Goal: Information Seeking & Learning: Find specific fact

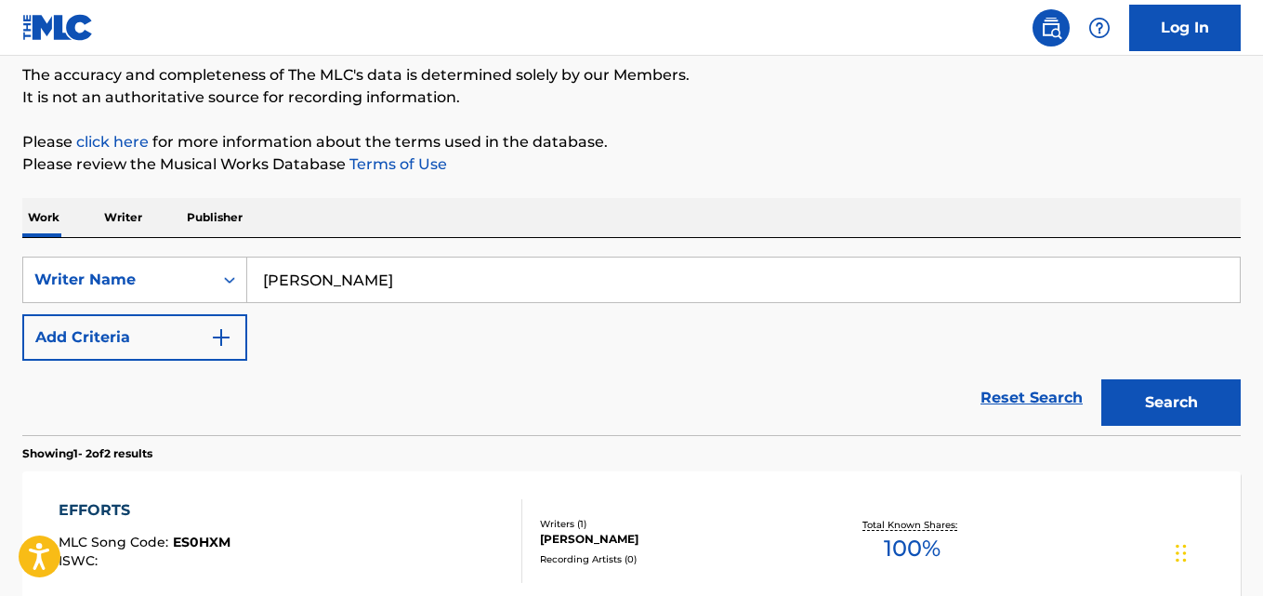
scroll to position [153, 0]
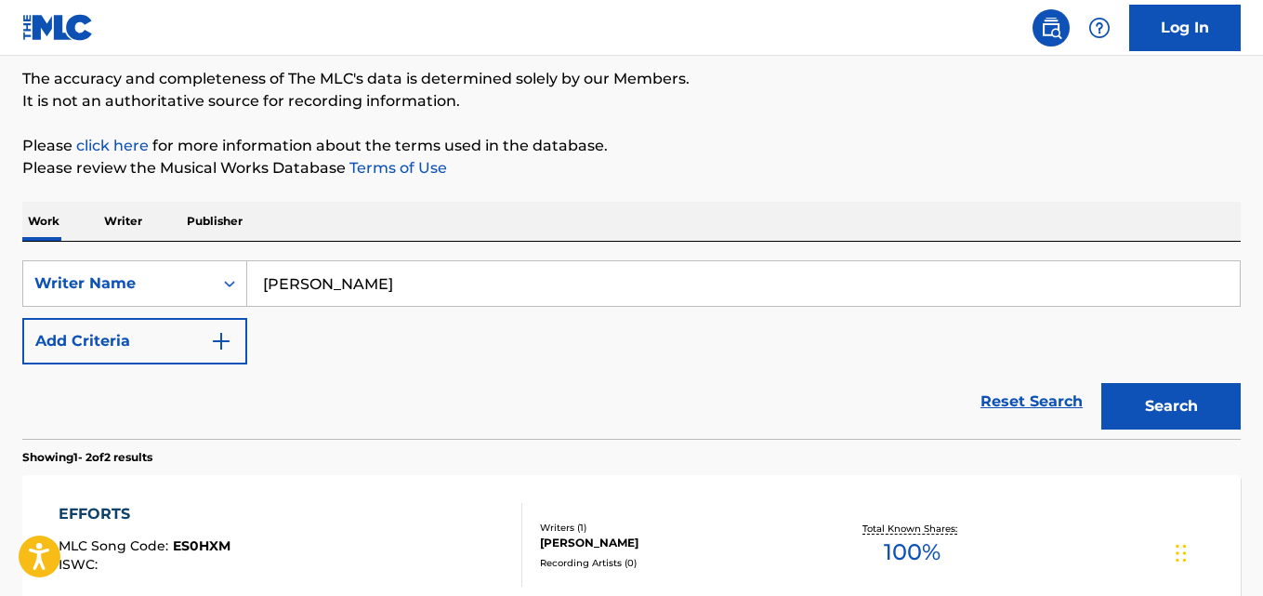
click at [566, 270] on input "[PERSON_NAME]" at bounding box center [743, 283] width 993 height 45
paste input "Greatness Omomo"
click at [1173, 412] on button "Search" at bounding box center [1170, 406] width 139 height 46
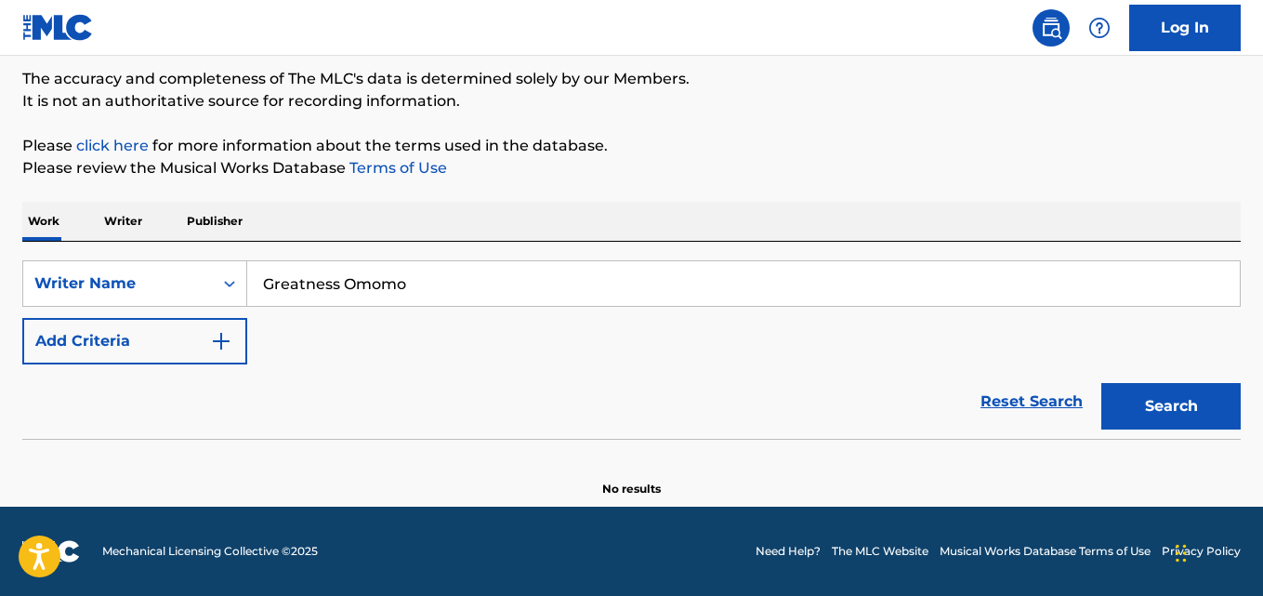
click at [647, 275] on input "Greatness Omomo" at bounding box center [743, 283] width 993 height 45
paste input "[PERSON_NAME]"
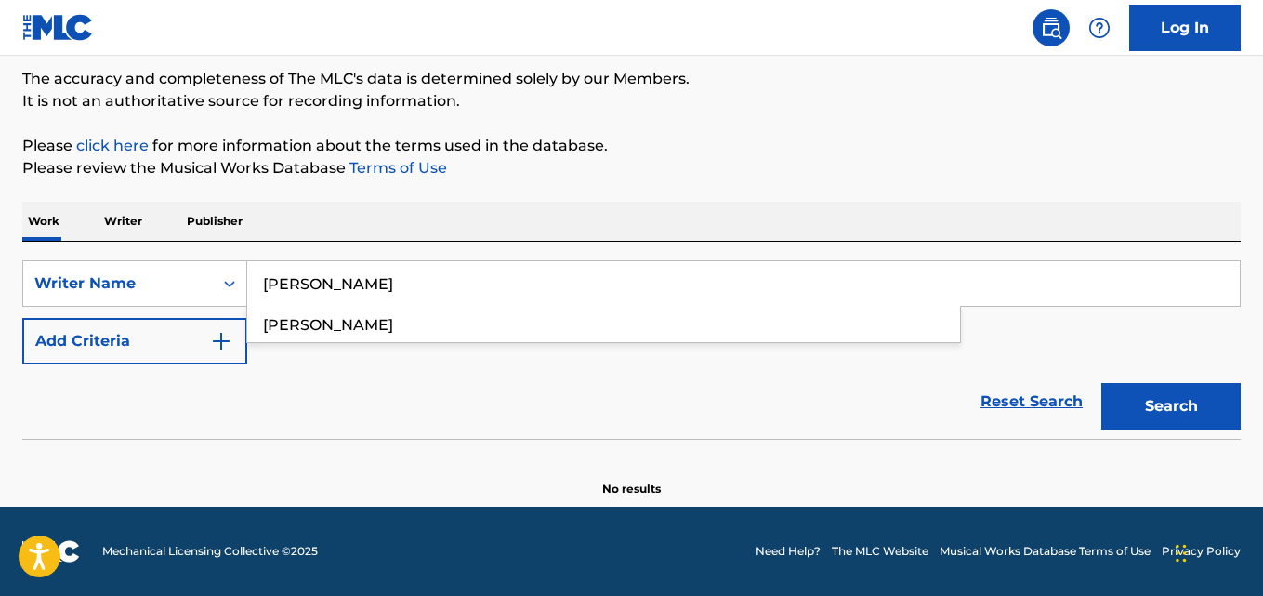
click at [1175, 408] on button "Search" at bounding box center [1170, 406] width 139 height 46
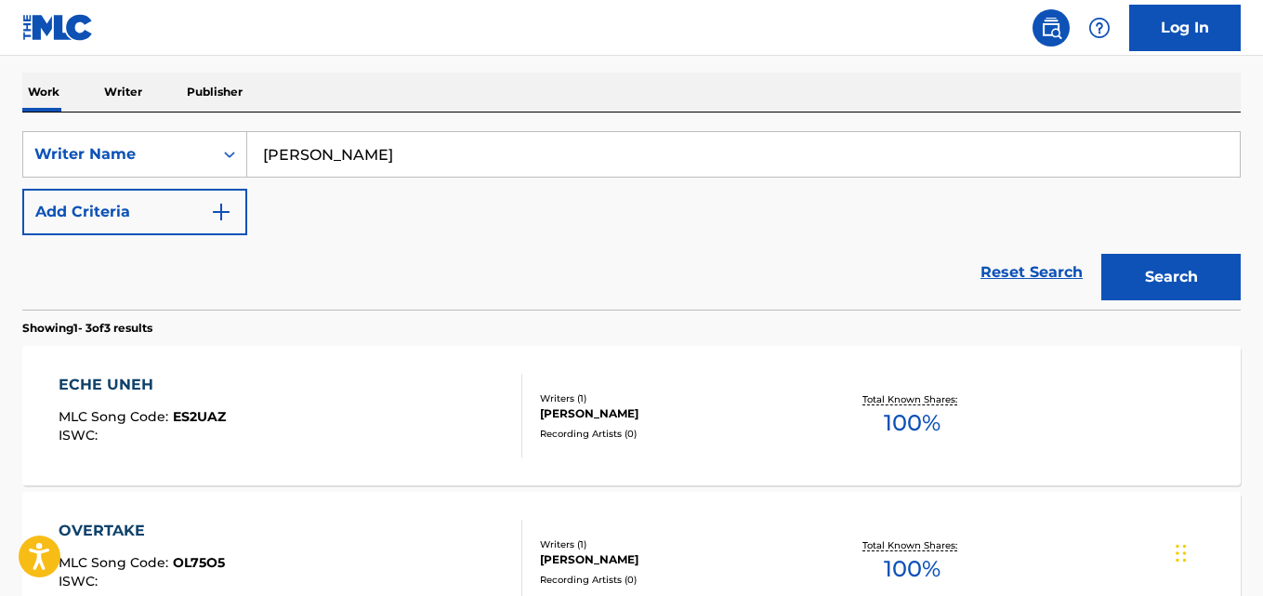
scroll to position [279, 0]
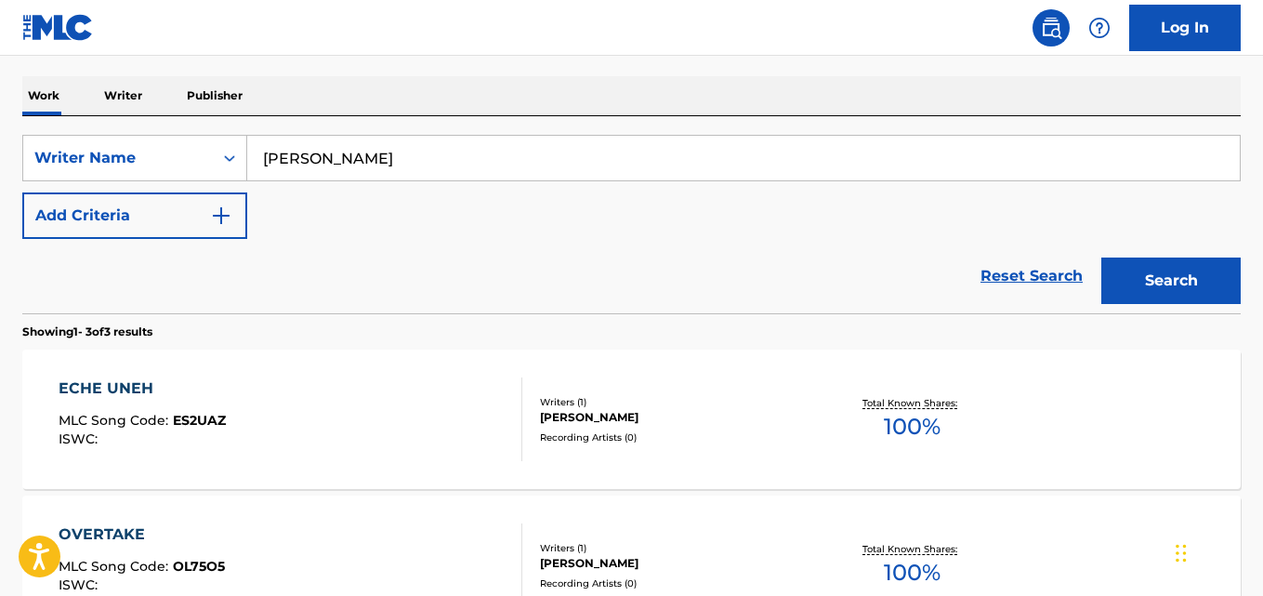
click at [476, 171] on input "[PERSON_NAME]" at bounding box center [743, 158] width 993 height 45
paste input "[PERSON_NAME]"
click at [1127, 286] on button "Search" at bounding box center [1170, 280] width 139 height 46
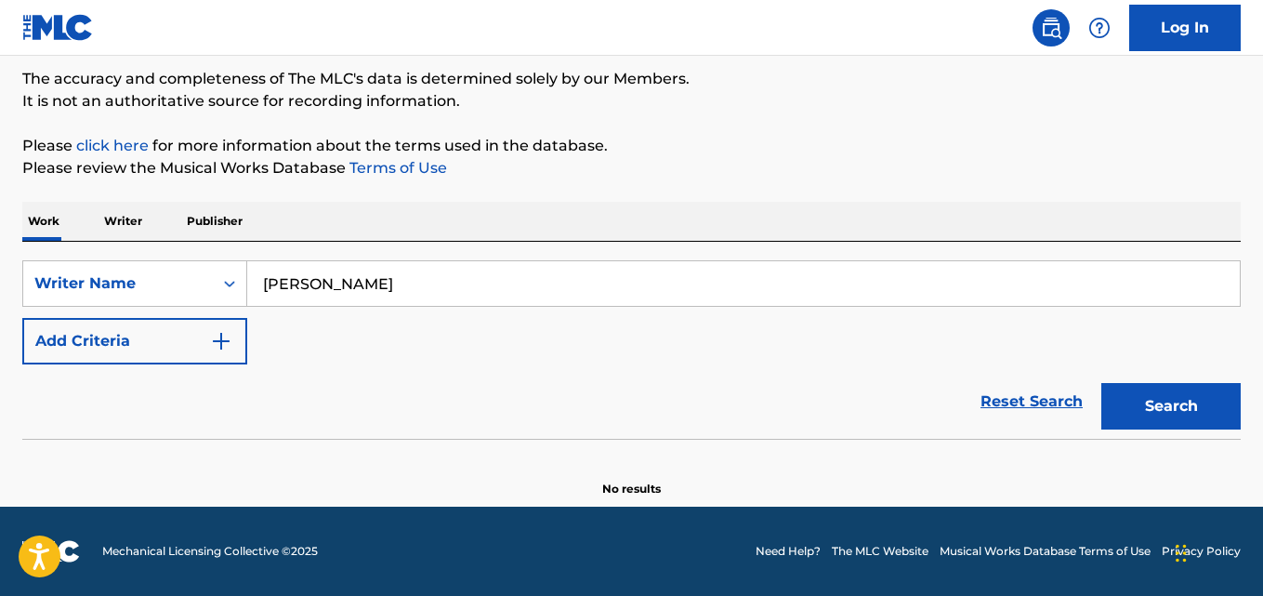
scroll to position [153, 0]
click at [441, 283] on input "[PERSON_NAME]" at bounding box center [743, 283] width 993 height 45
paste input "do [PERSON_NAME]"
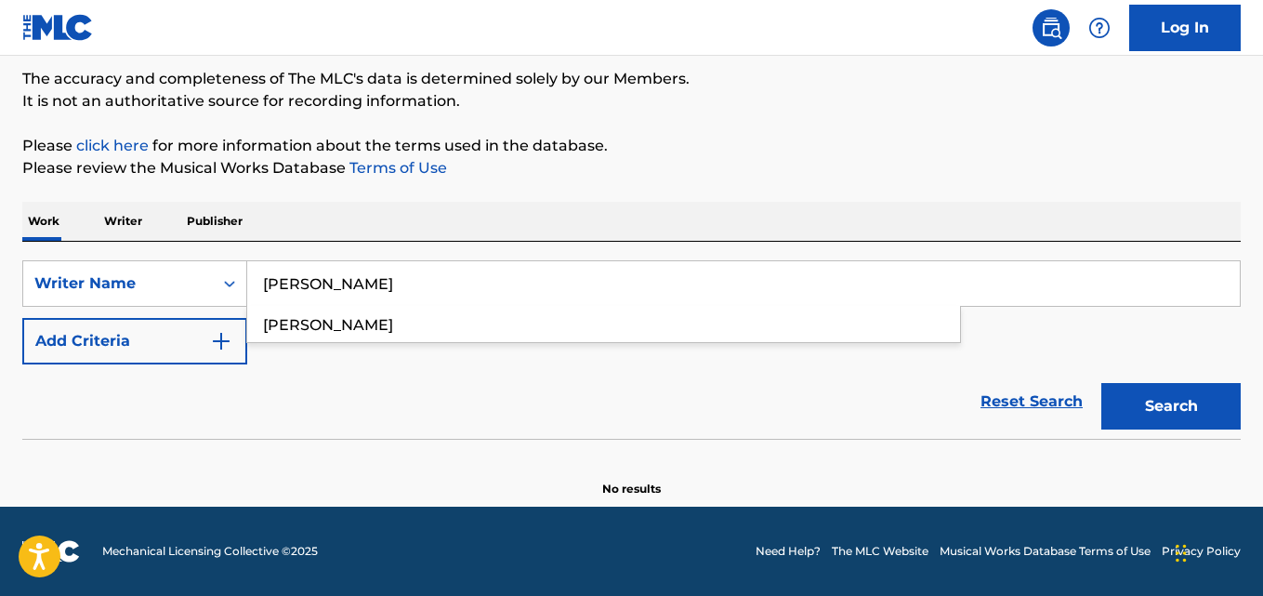
click at [1120, 397] on button "Search" at bounding box center [1170, 406] width 139 height 46
click at [542, 278] on input "[PERSON_NAME]" at bounding box center [743, 283] width 993 height 45
paste input "[PERSON_NAME]"
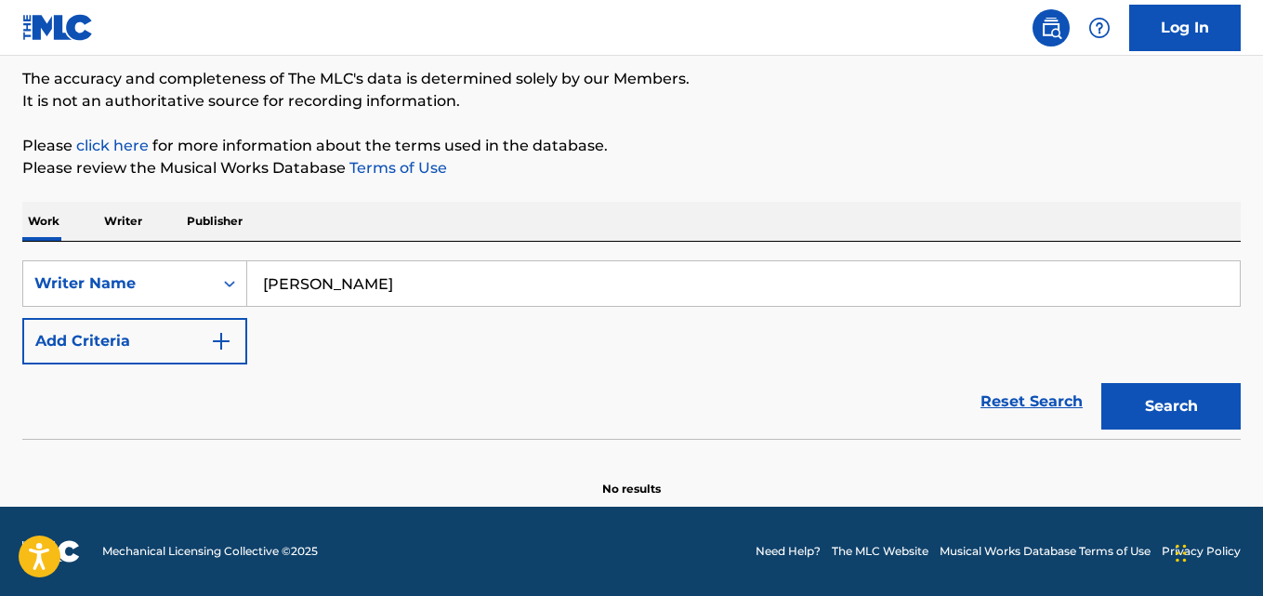
click at [1147, 401] on button "Search" at bounding box center [1170, 406] width 139 height 46
click at [524, 284] on input "[PERSON_NAME]" at bounding box center [743, 283] width 993 height 45
paste input "Praise-[DEMOGRAPHIC_DATA] [PERSON_NAME]"
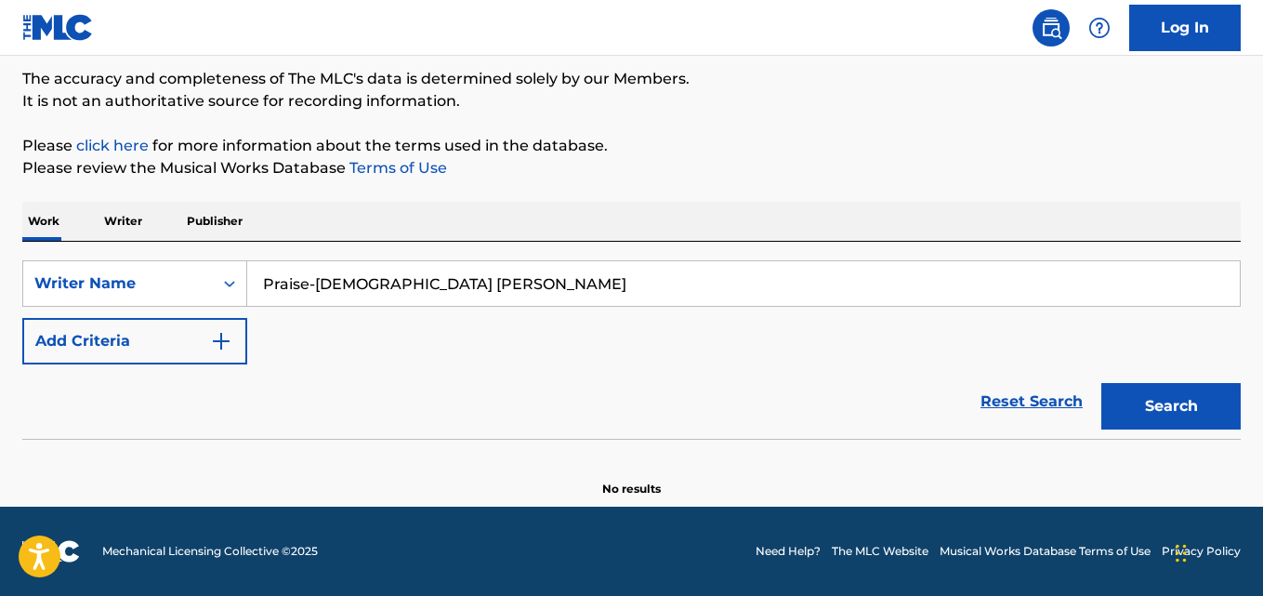
click at [1157, 400] on button "Search" at bounding box center [1170, 406] width 139 height 46
click at [601, 270] on input "Praise-[DEMOGRAPHIC_DATA] [PERSON_NAME]" at bounding box center [743, 283] width 993 height 45
paste input "Okyere Prince"
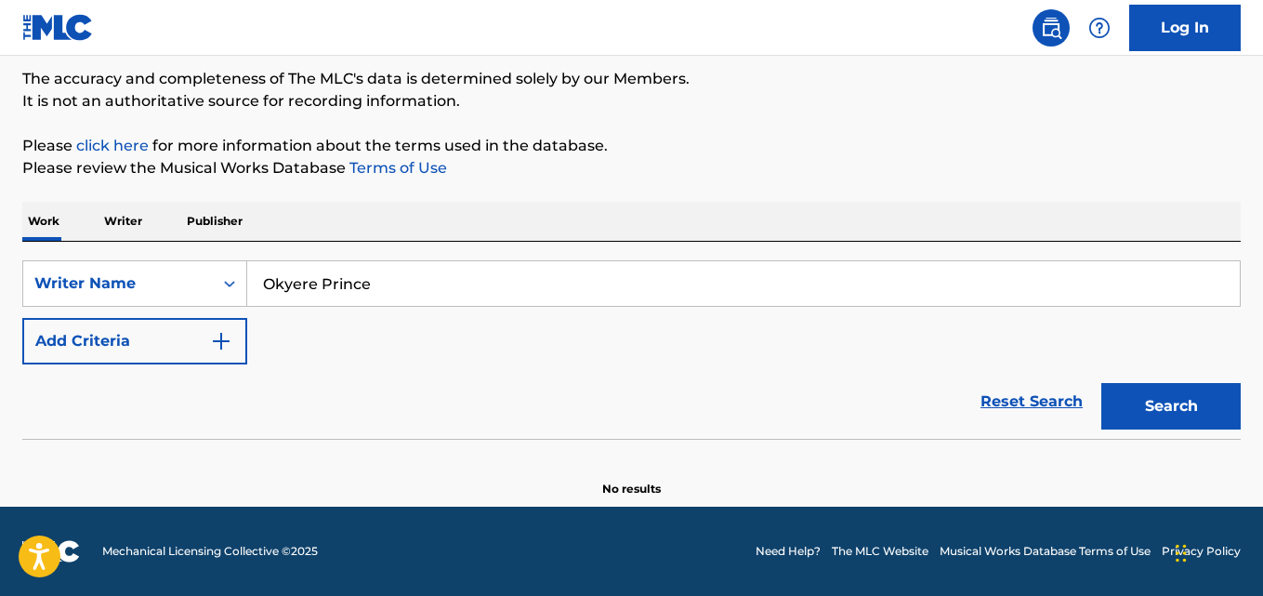
click at [1151, 403] on button "Search" at bounding box center [1170, 406] width 139 height 46
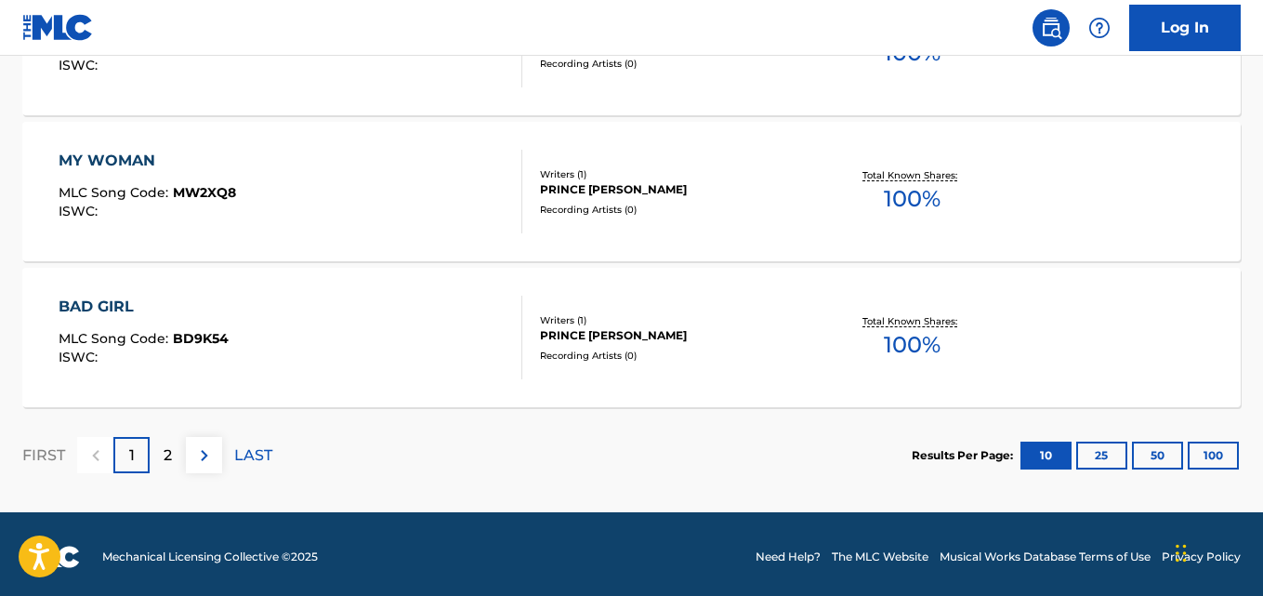
scroll to position [1679, 0]
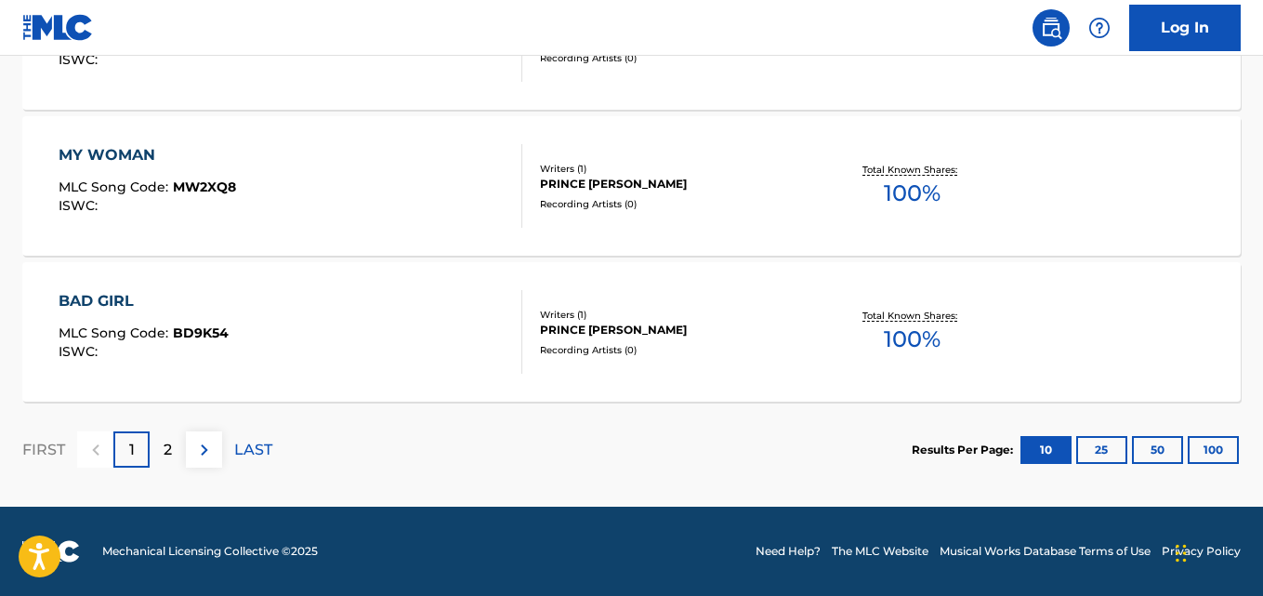
click at [162, 459] on div "2" at bounding box center [168, 449] width 36 height 36
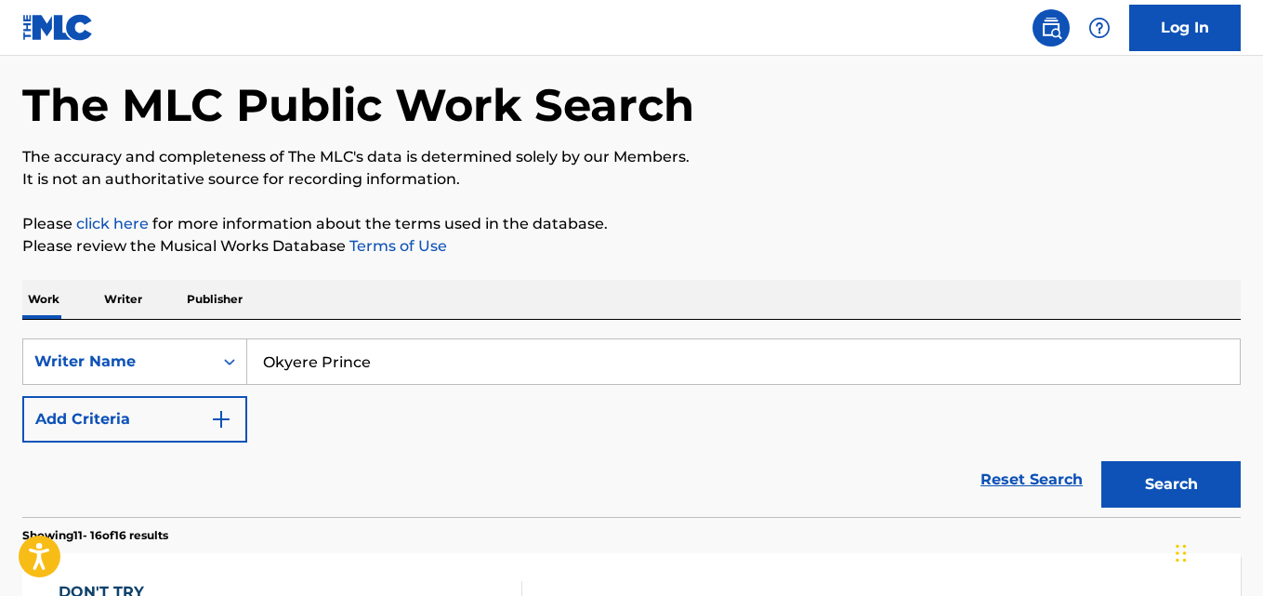
scroll to position [73, 0]
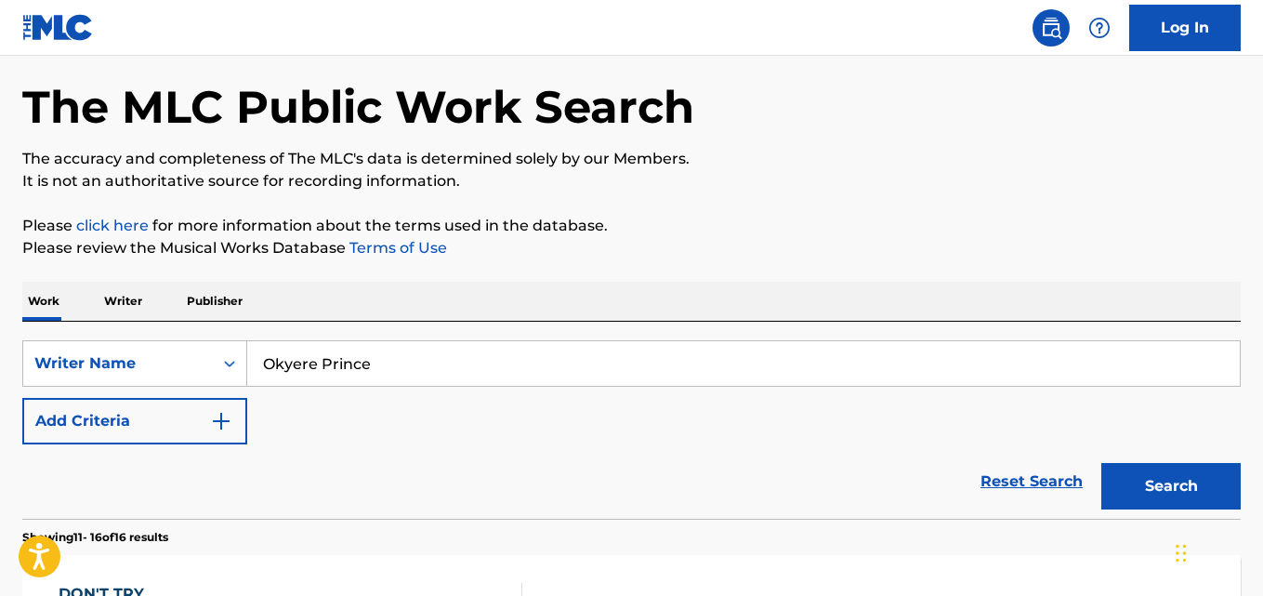
click at [506, 362] on input "Okyere Prince" at bounding box center [743, 363] width 993 height 45
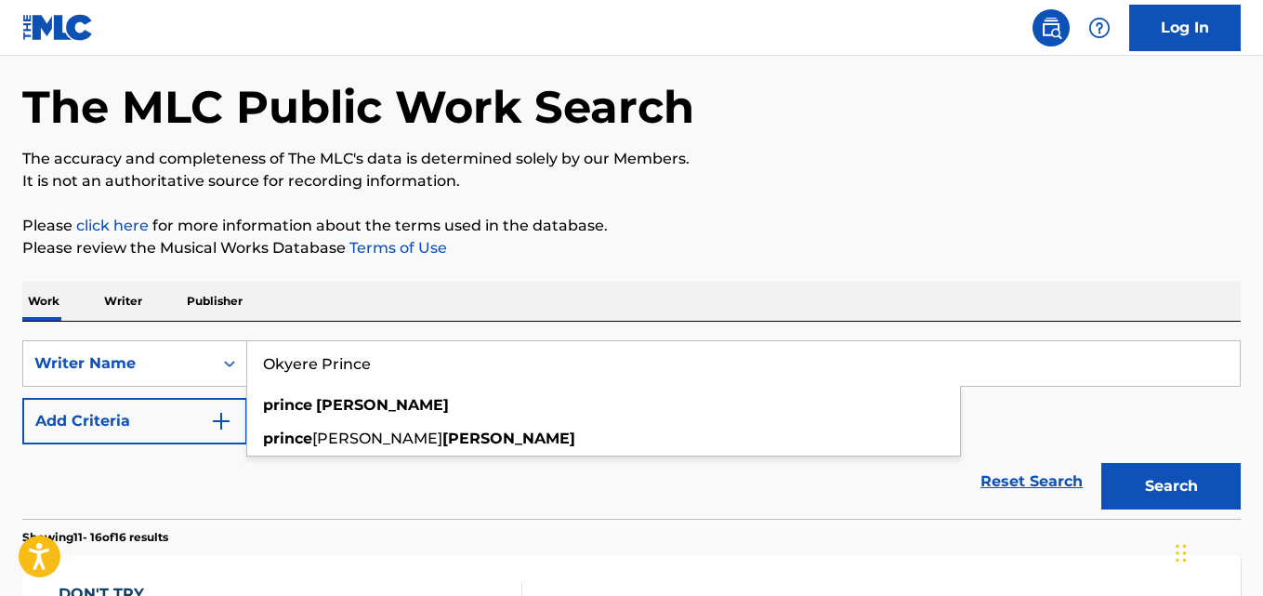
click at [506, 362] on input "Okyere Prince" at bounding box center [743, 363] width 993 height 45
paste input "Blessing omeima"
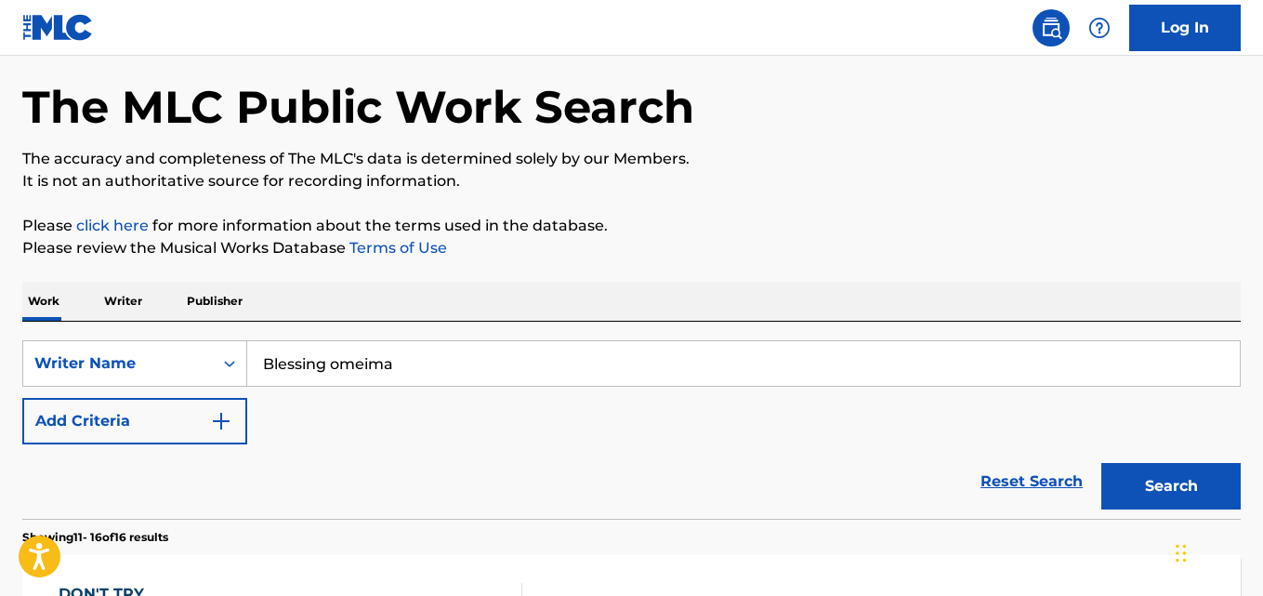
click at [1152, 488] on button "Search" at bounding box center [1170, 486] width 139 height 46
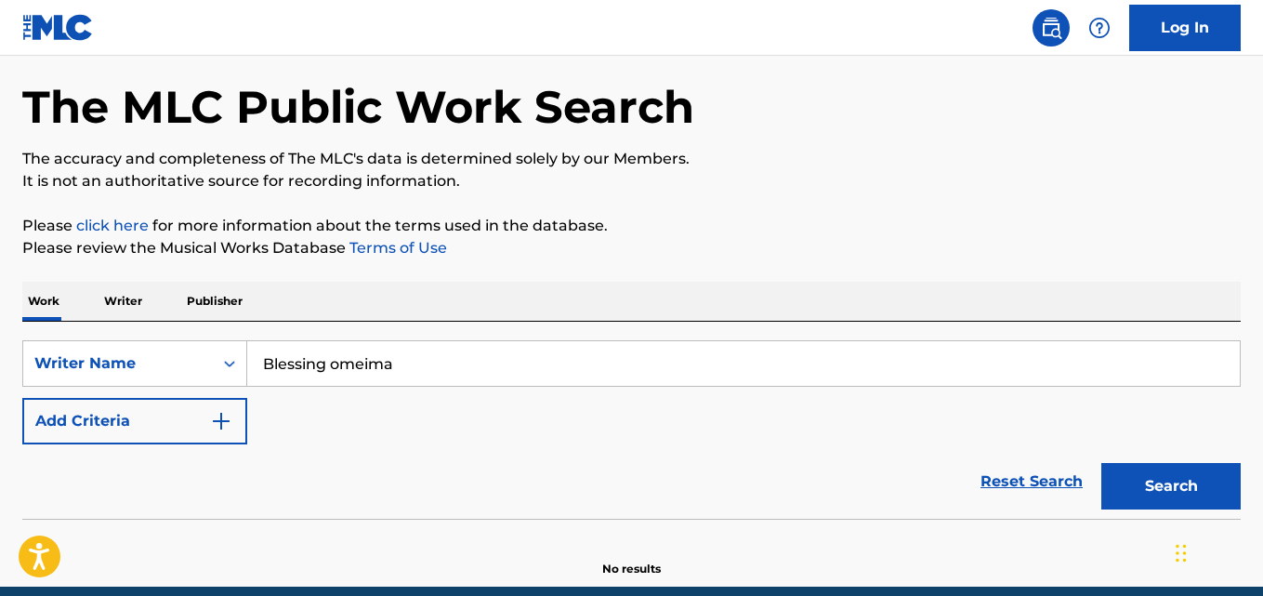
scroll to position [153, 0]
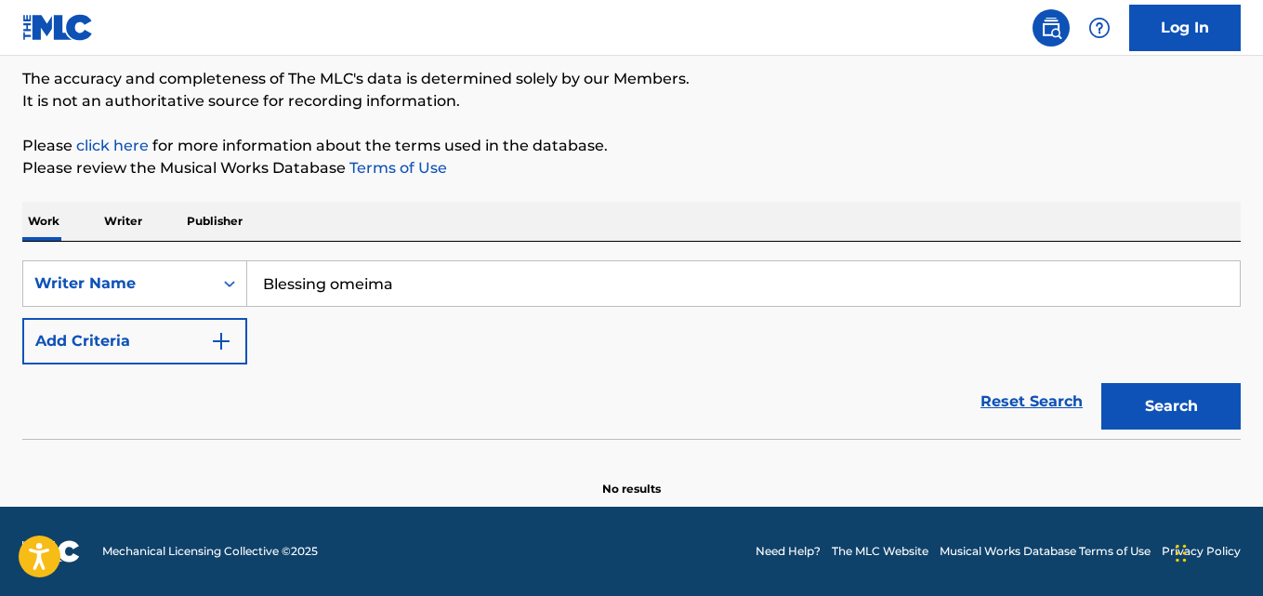
click at [516, 266] on input "Blessing omeima" at bounding box center [743, 283] width 993 height 45
paste input "[PERSON_NAME]"
type input "[PERSON_NAME]"
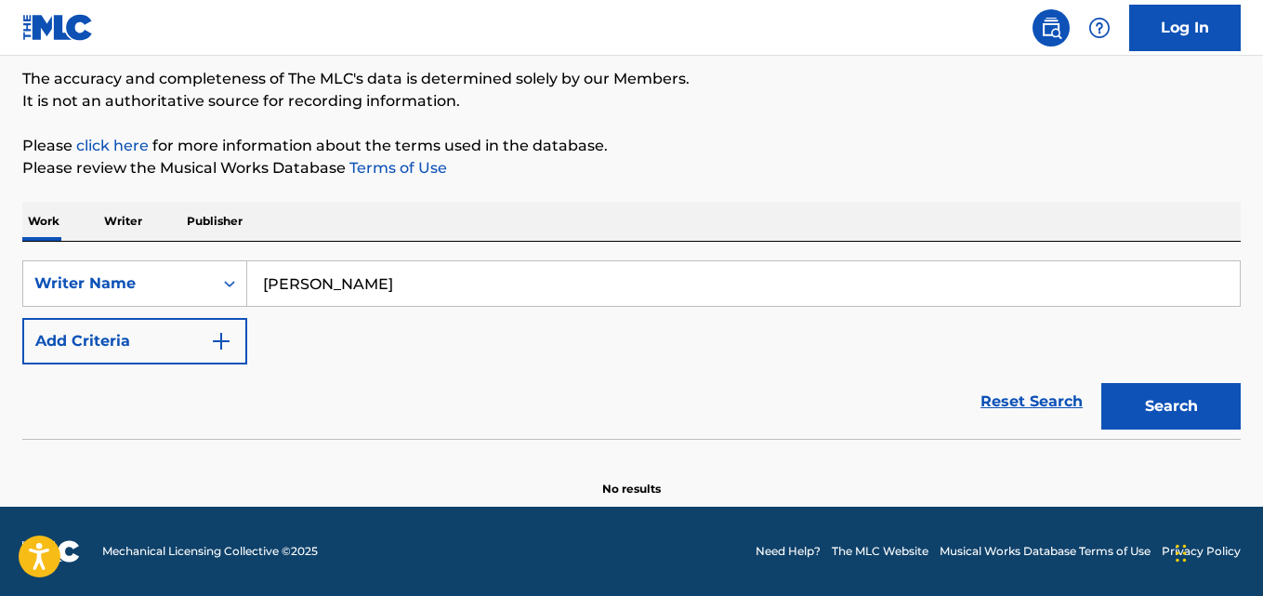
click at [1147, 401] on button "Search" at bounding box center [1170, 406] width 139 height 46
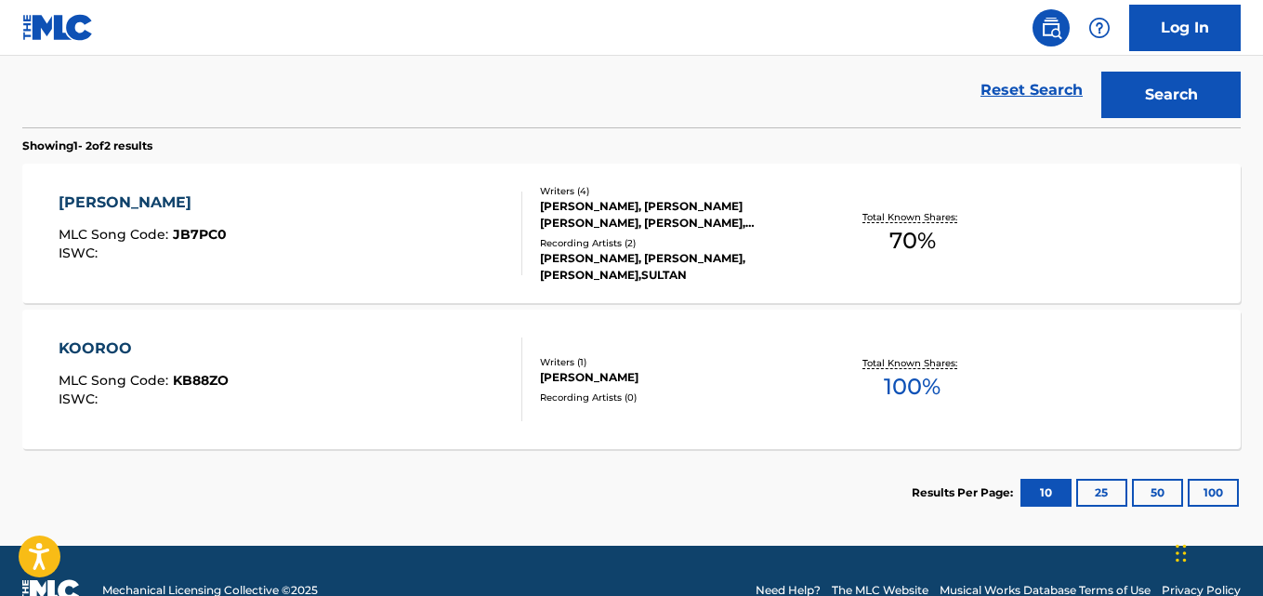
scroll to position [372, 0]
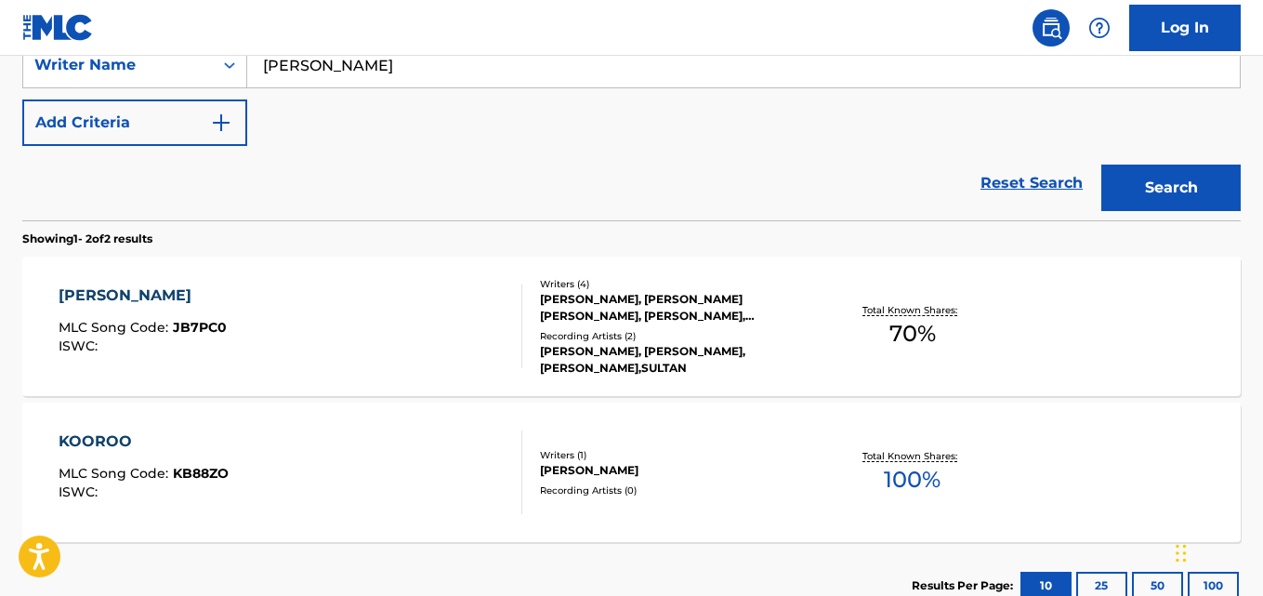
click at [495, 469] on div "KOOROO MLC Song Code : KB88ZO ISWC :" at bounding box center [290, 472] width 463 height 84
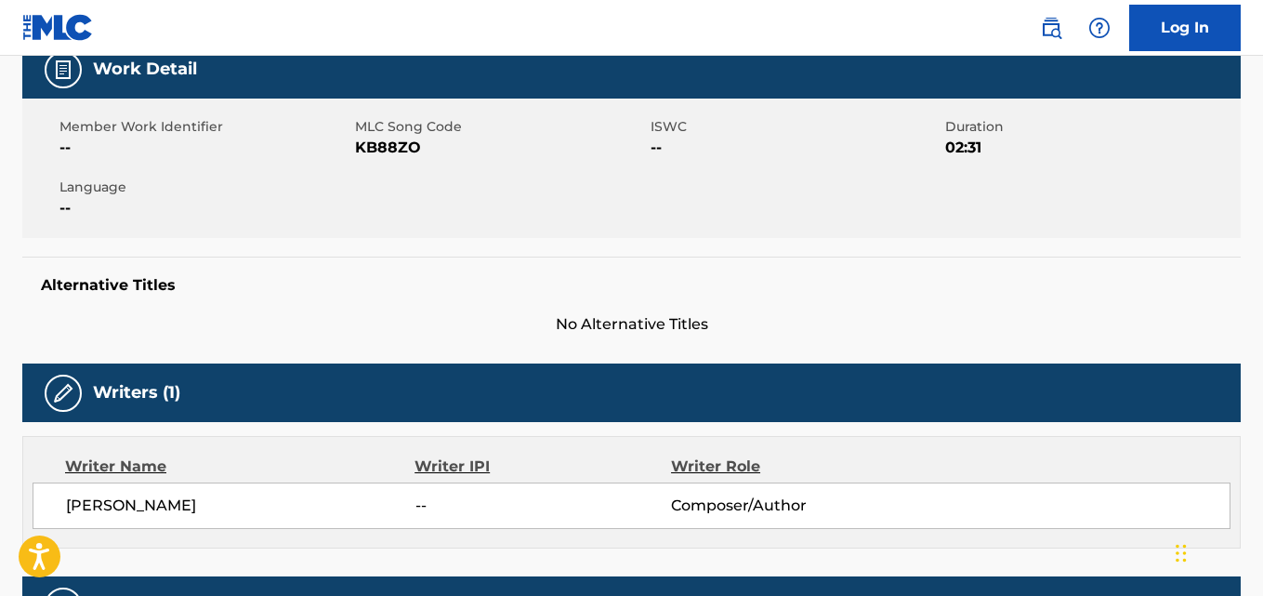
scroll to position [279, 0]
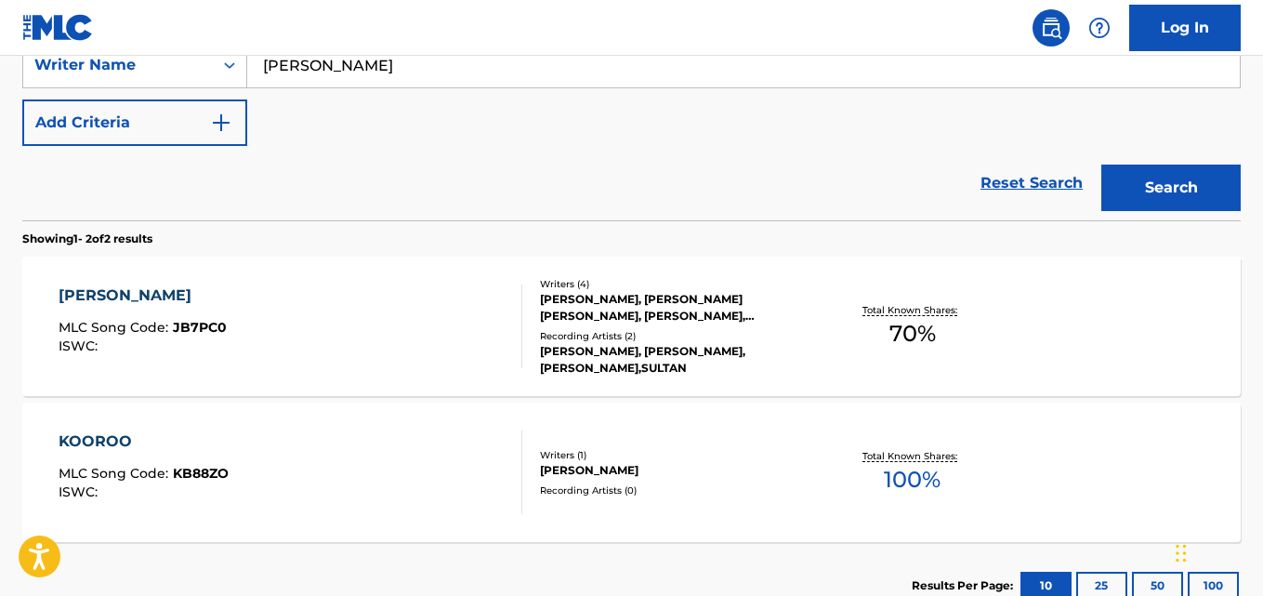
scroll to position [93, 0]
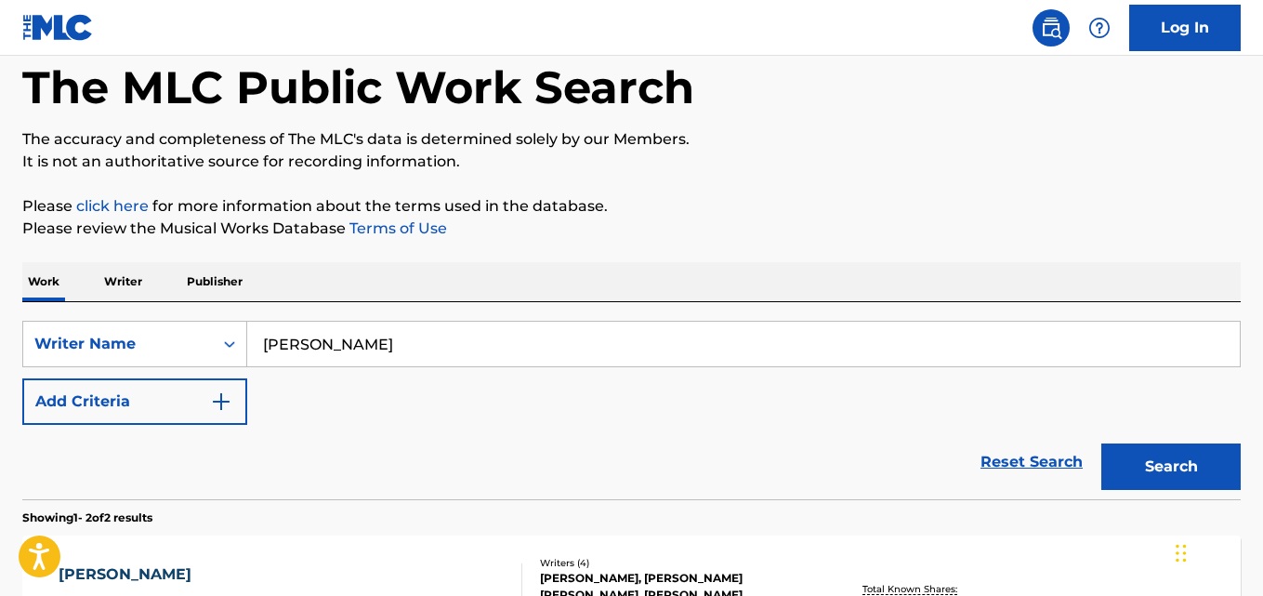
click at [425, 355] on input "[PERSON_NAME]" at bounding box center [743, 344] width 993 height 45
paste input "Edi Innocent"
type input "Edi Innocent"
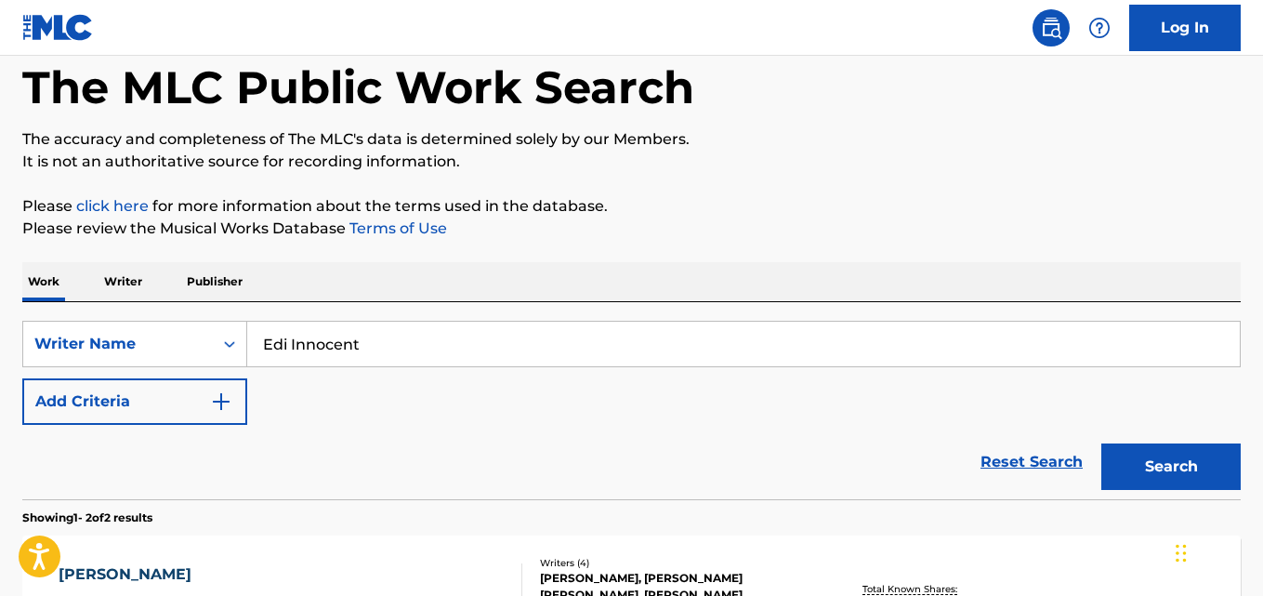
click at [1197, 462] on button "Search" at bounding box center [1170, 466] width 139 height 46
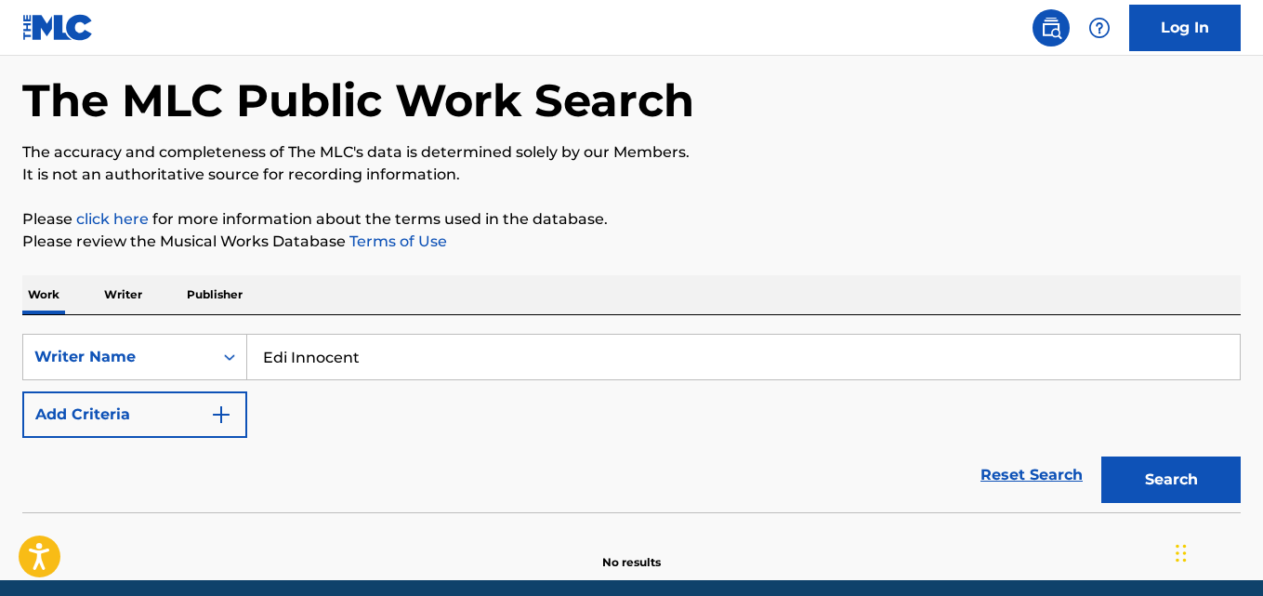
scroll to position [0, 0]
